Goal: Information Seeking & Learning: Learn about a topic

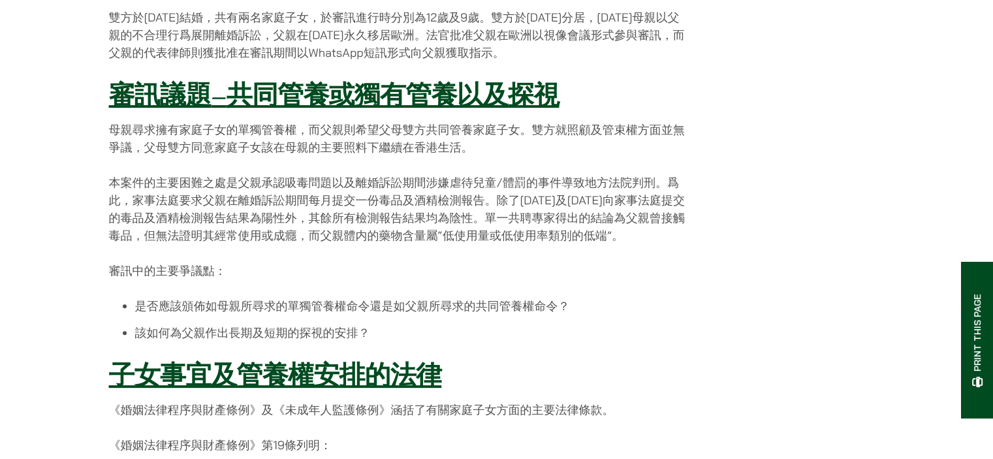
scroll to position [457, 0]
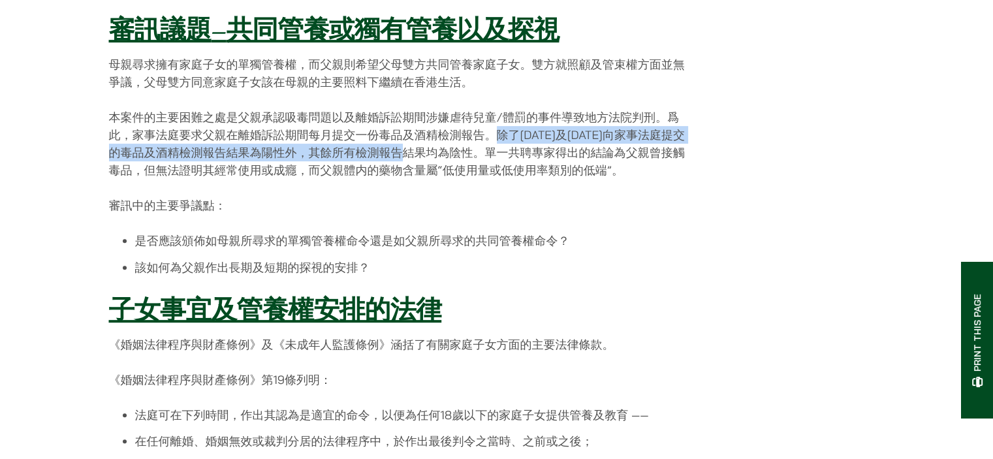
drag, startPoint x: 495, startPoint y: 143, endPoint x: 433, endPoint y: 169, distance: 66.7
click at [431, 169] on p "本案件的主要困難之處是父親承認吸毒問題以及離婚訴訟期間涉嫌虐待兒童/體罰的事件導致地方法院判刑。爲此，家事法庭要求父親在離婚訴訟期間每月提交一份毒品及酒精檢測…" at bounding box center [400, 143] width 582 height 70
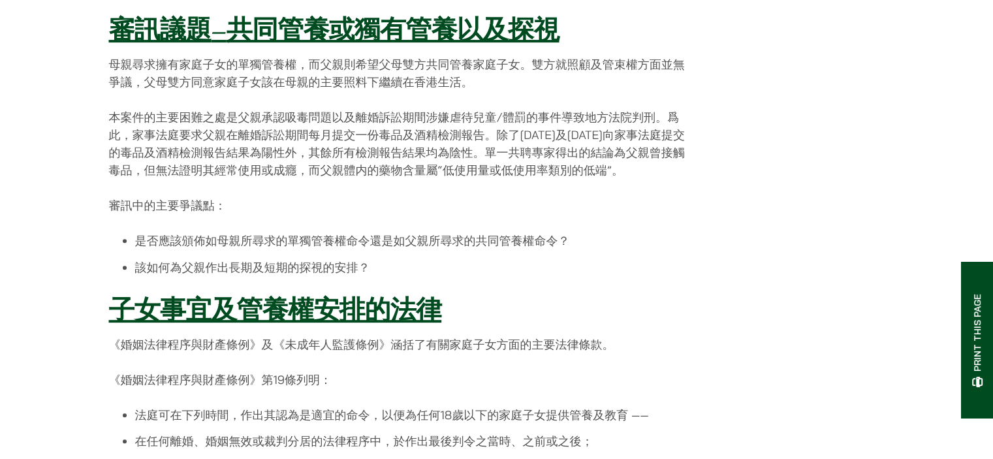
click at [457, 169] on p "本案件的主要困難之處是父親承認吸毒問題以及離婚訴訟期間涉嫌虐待兒童/體罰的事件導致地方法院判刑。爲此，家事法庭要求父親在離婚訴訟期間每月提交一份毒品及酒精檢測…" at bounding box center [400, 143] width 582 height 70
drag, startPoint x: 329, startPoint y: 198, endPoint x: 321, endPoint y: 201, distance: 8.3
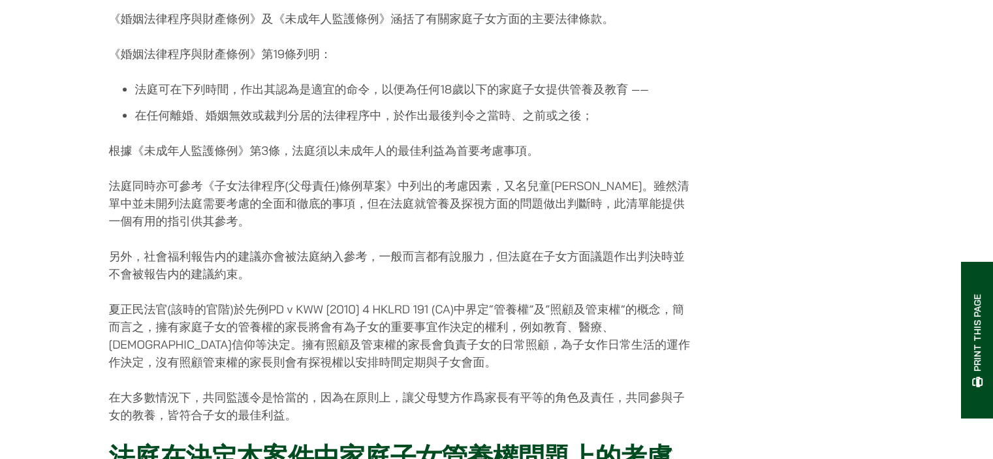
scroll to position [783, 0]
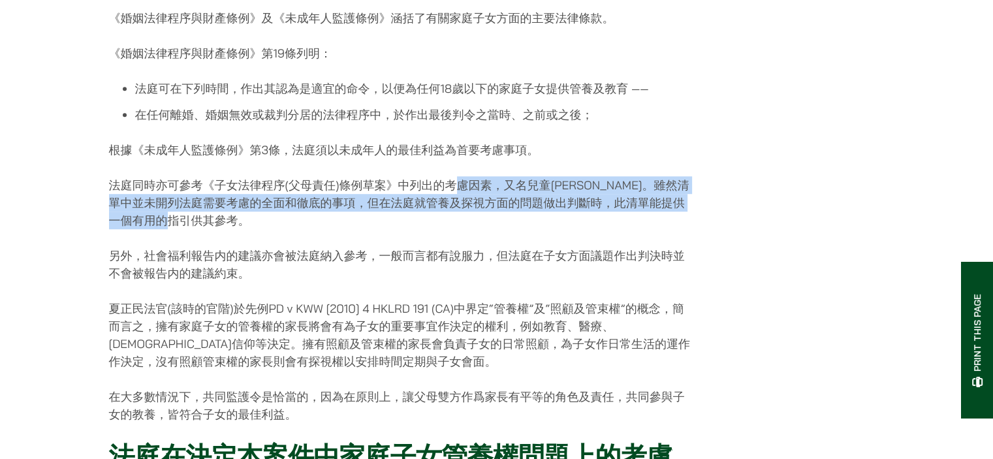
drag, startPoint x: 450, startPoint y: 193, endPoint x: 373, endPoint y: 232, distance: 86.1
click at [373, 229] on p "法庭同時亦可參考《子女法律程序(父母責任)條例草案》中列出的考慮因素，又名兒童[PERSON_NAME]。雖然清單中並未開列法庭需要考慮的全面和徹底的事項，但…" at bounding box center [400, 202] width 582 height 53
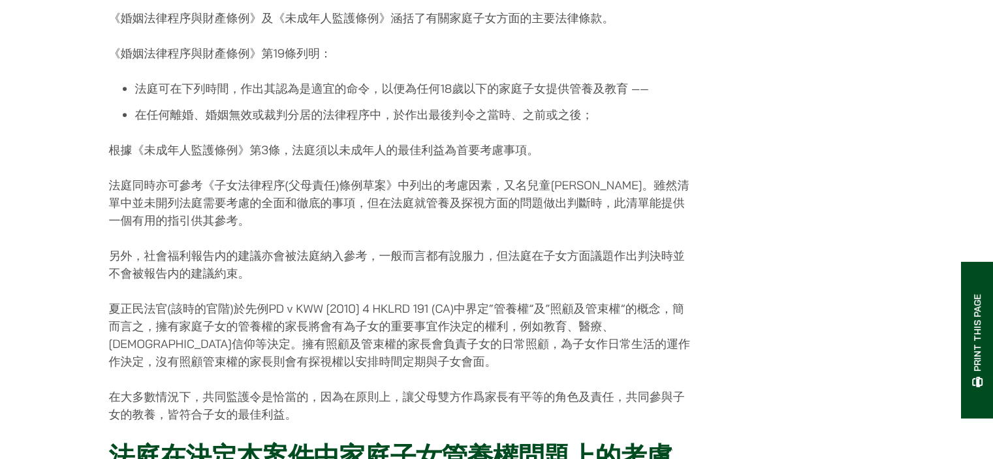
click at [363, 253] on div "[DATE] [PERSON_NAME]律師行成功協助答辯人父親於離婚程序中獲取家庭子女的共同管養權及探視權。 本案件於[DATE]在家事法庭開始審訊，案件押…" at bounding box center [400, 235] width 582 height 1653
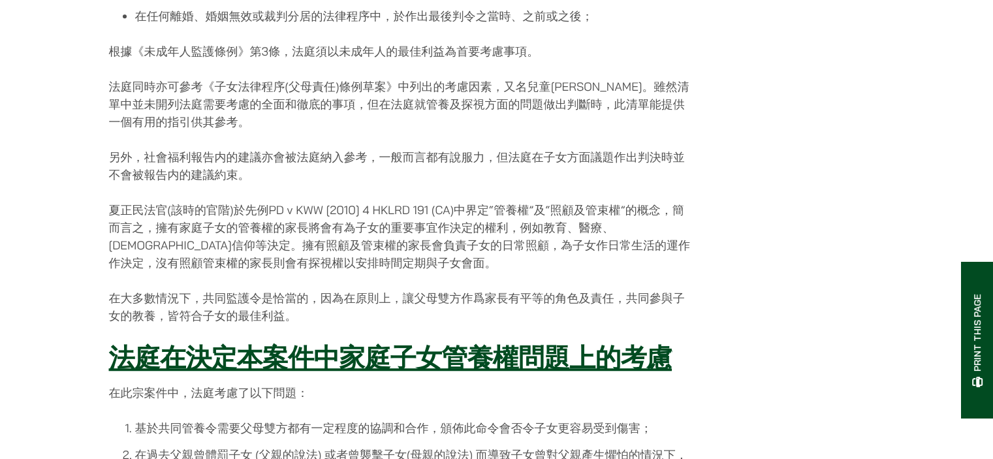
scroll to position [914, 0]
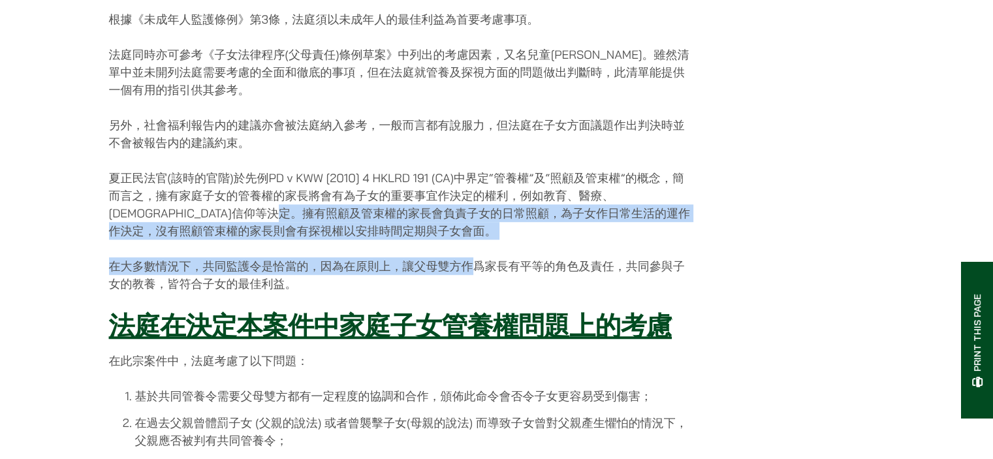
drag, startPoint x: 295, startPoint y: 219, endPoint x: 457, endPoint y: 262, distance: 167.7
click at [462, 262] on div "[DATE] [PERSON_NAME]律師行成功協助答辯人父親於離婚程序中獲取家庭子女的共同管養權及探視權。 本案件於[DATE]在家事法庭開始審訊，案件押…" at bounding box center [400, 104] width 582 height 1653
click at [379, 270] on p "在大多數情況下，共同監護令是恰當的，因為在原則上，讓父母雙方作爲家長有平等的角色及責任，共同參與子女的教養，皆符合子女的最佳利益。" at bounding box center [400, 274] width 582 height 35
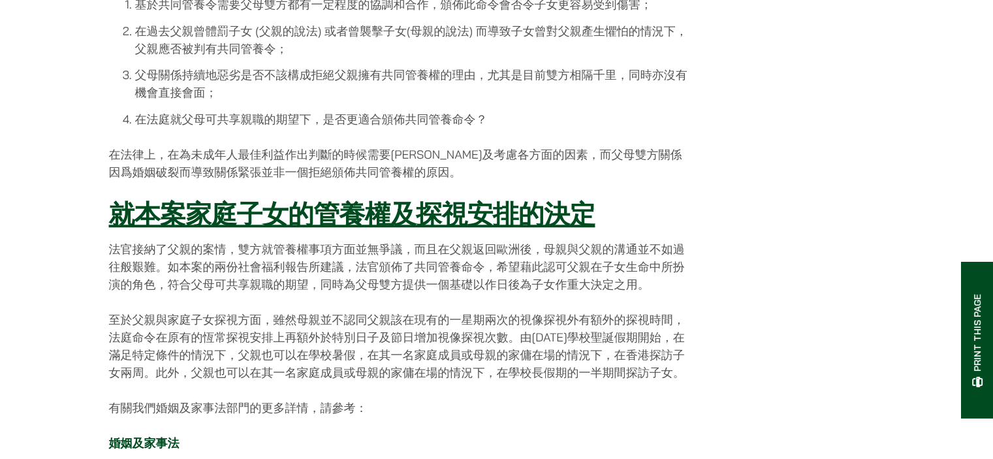
scroll to position [1371, 0]
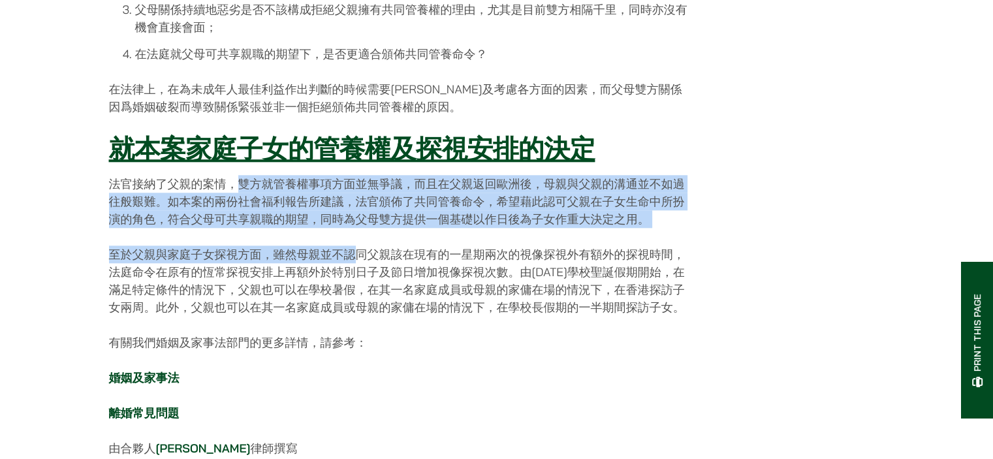
drag, startPoint x: 234, startPoint y: 193, endPoint x: 360, endPoint y: 256, distance: 141.0
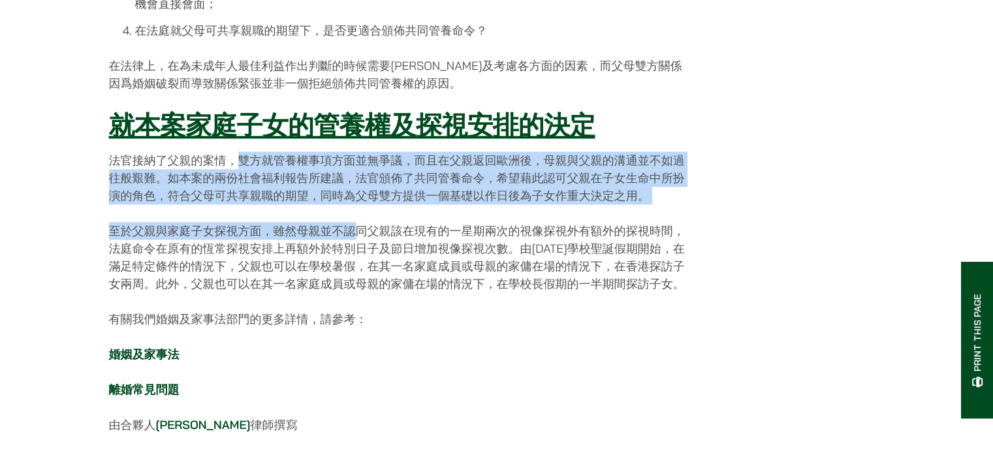
scroll to position [1436, 0]
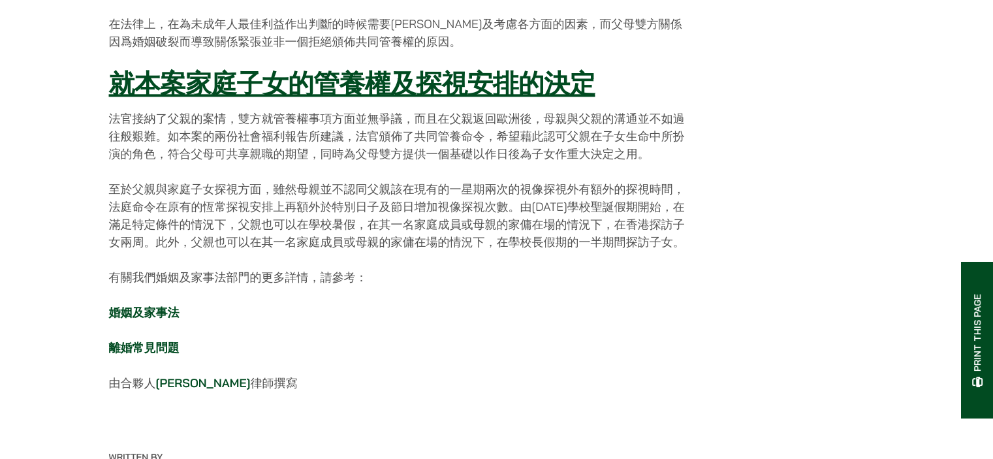
click at [420, 202] on p "至於父親與家庭子女探視方面，雖然母親並不認同父親該在現有的一星期兩次的視像探視外有額外的探視時間，法庭命令在原有的恆常探視安排上再額外於特別日子及節日增加視像…" at bounding box center [400, 215] width 582 height 70
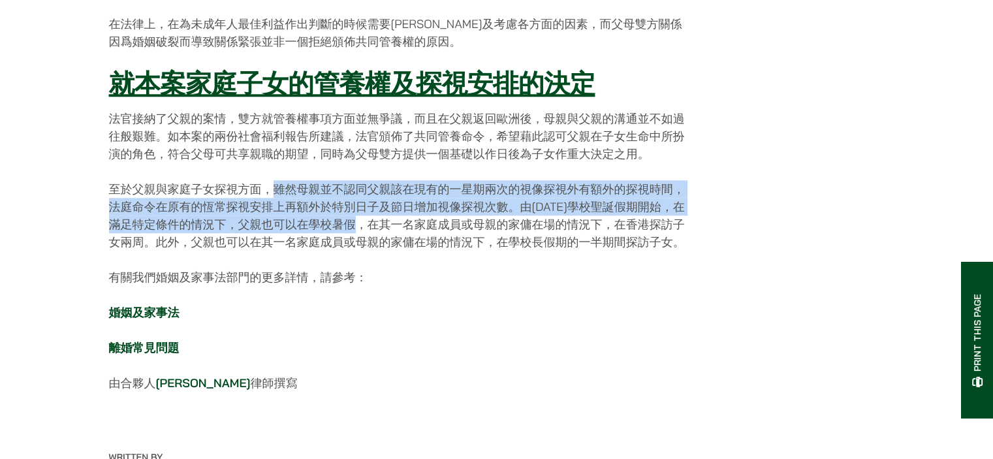
drag, startPoint x: 274, startPoint y: 193, endPoint x: 366, endPoint y: 239, distance: 102.5
click at [366, 239] on p "至於父親與家庭子女探視方面，雖然母親並不認同父親該在現有的一星期兩次的視像探視外有額外的探視時間，法庭命令在原有的恆常探視安排上再額外於特別日子及節日增加視像…" at bounding box center [400, 215] width 582 height 70
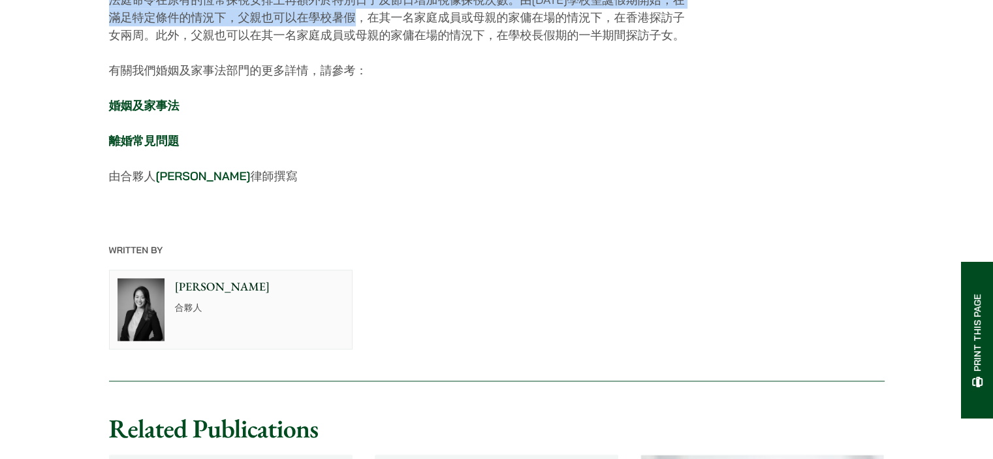
scroll to position [1501, 0]
